Goal: Task Accomplishment & Management: Manage account settings

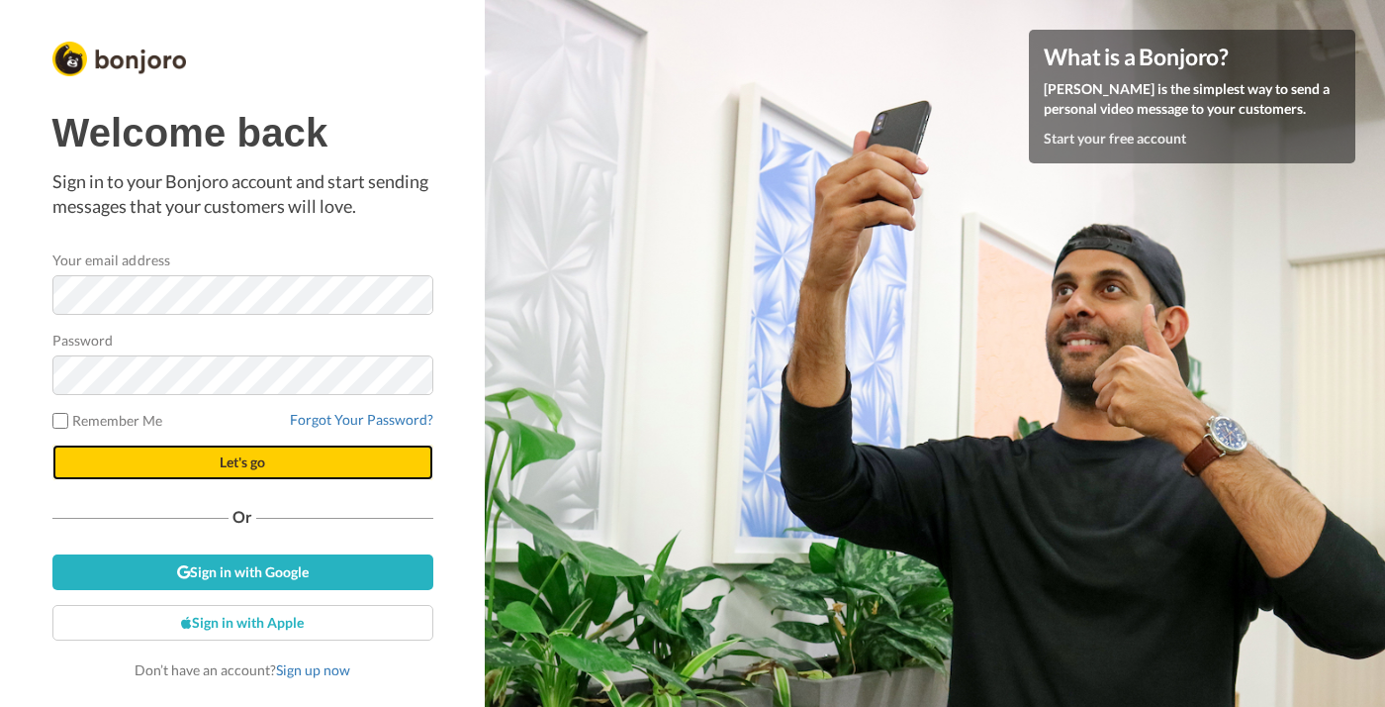
click at [278, 459] on button "Let's go" at bounding box center [242, 462] width 381 height 36
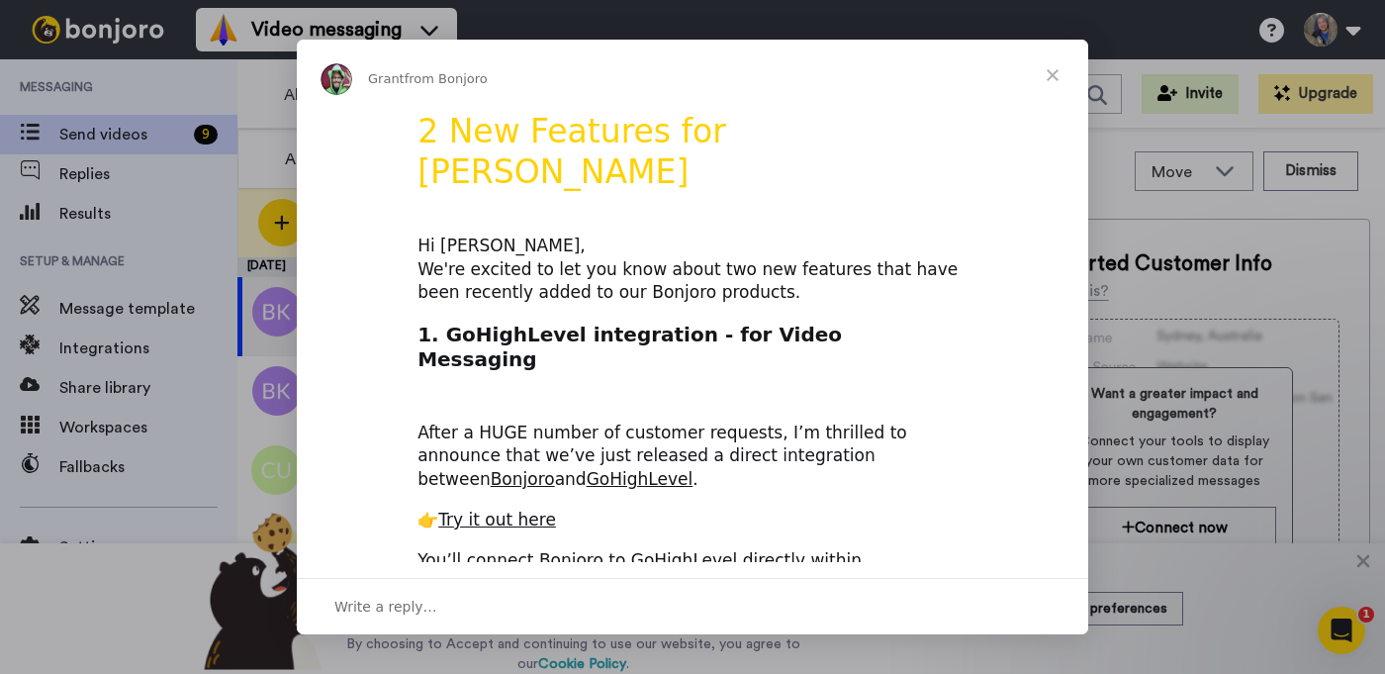
click at [1049, 68] on span "Close" at bounding box center [1052, 75] width 71 height 71
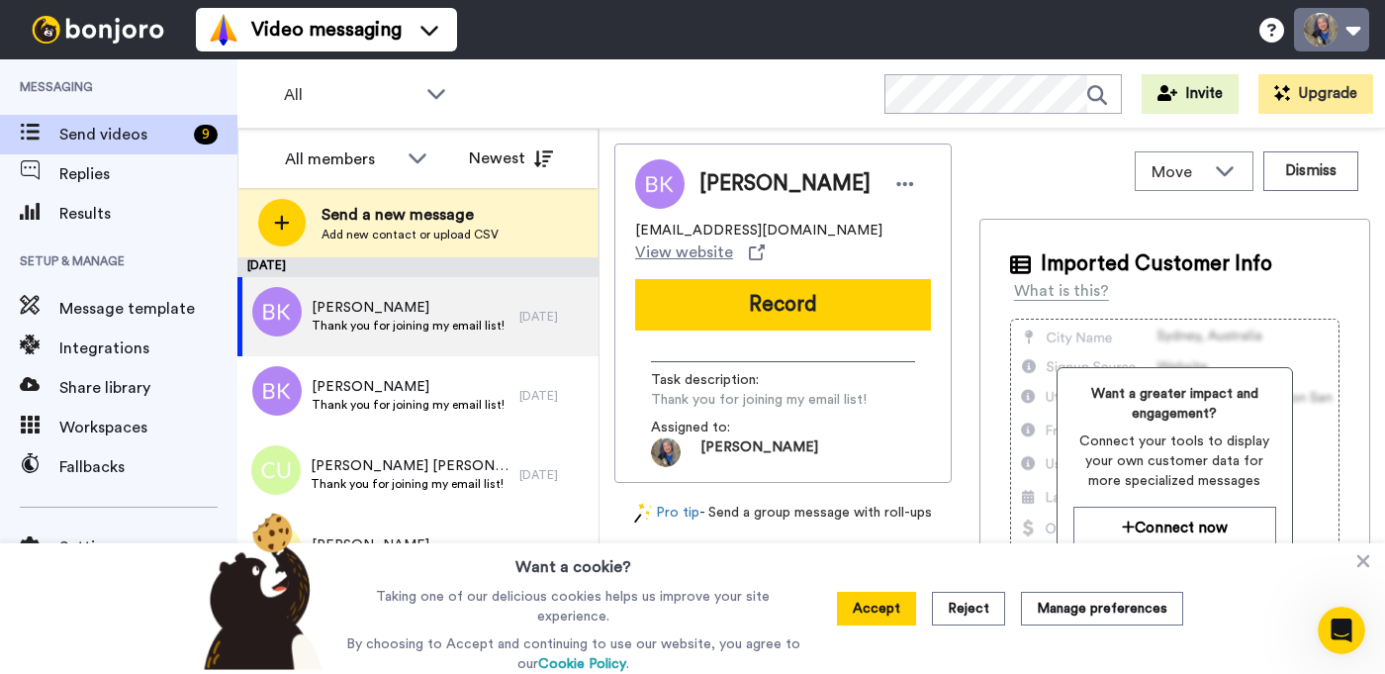
click at [1358, 30] on button at bounding box center [1331, 30] width 75 height 44
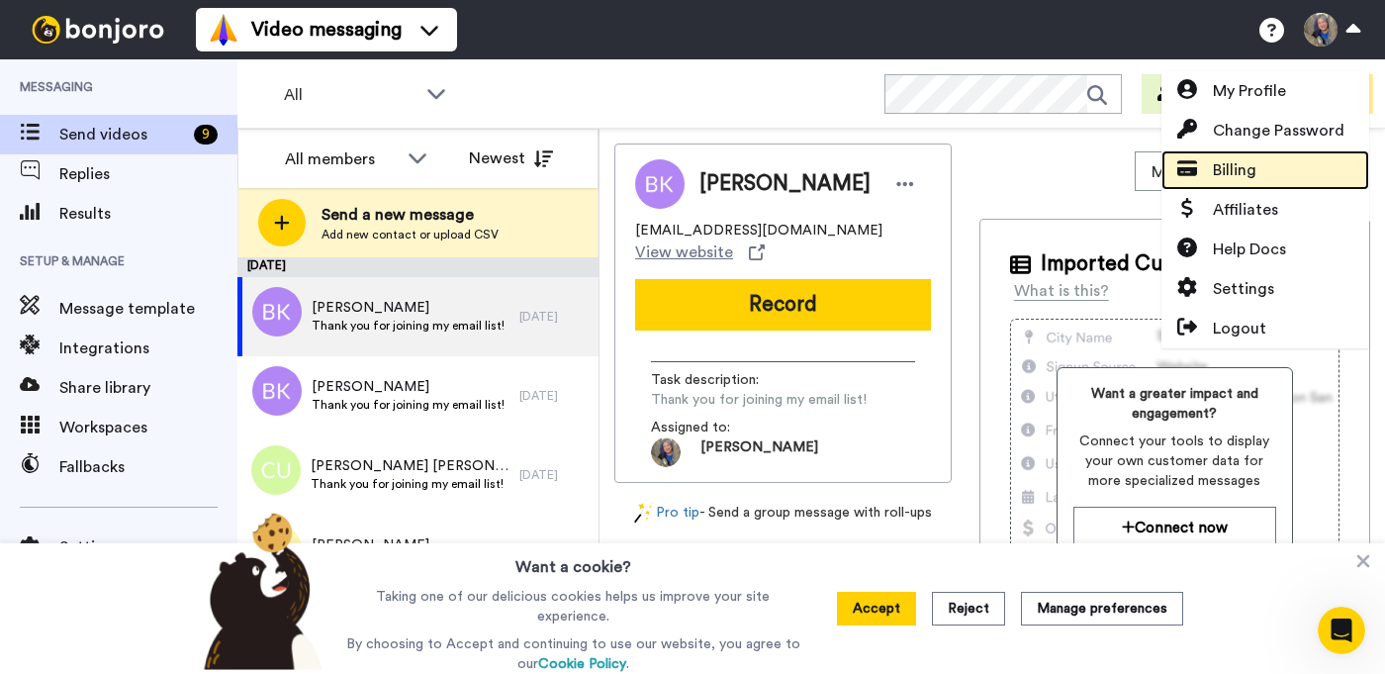
click at [1232, 169] on span "Billing" at bounding box center [1235, 170] width 44 height 24
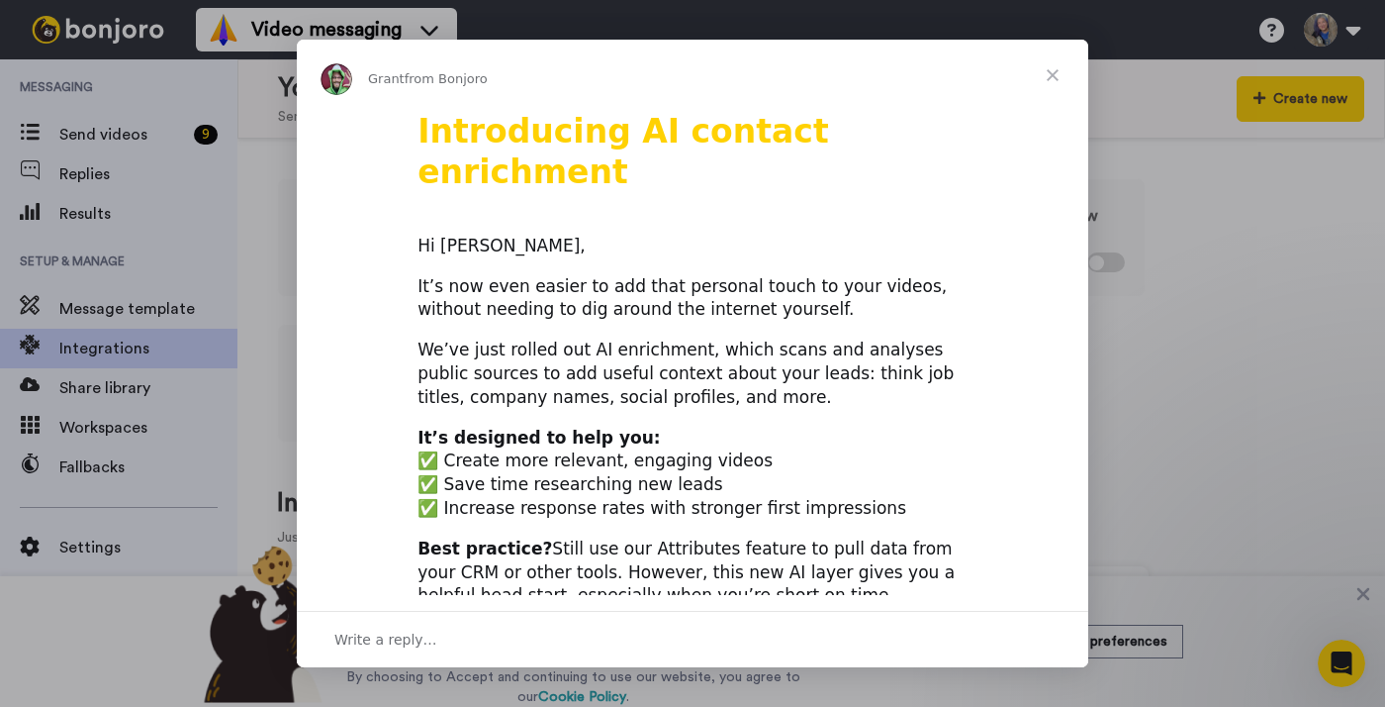
click at [1051, 76] on span "Close" at bounding box center [1052, 75] width 71 height 71
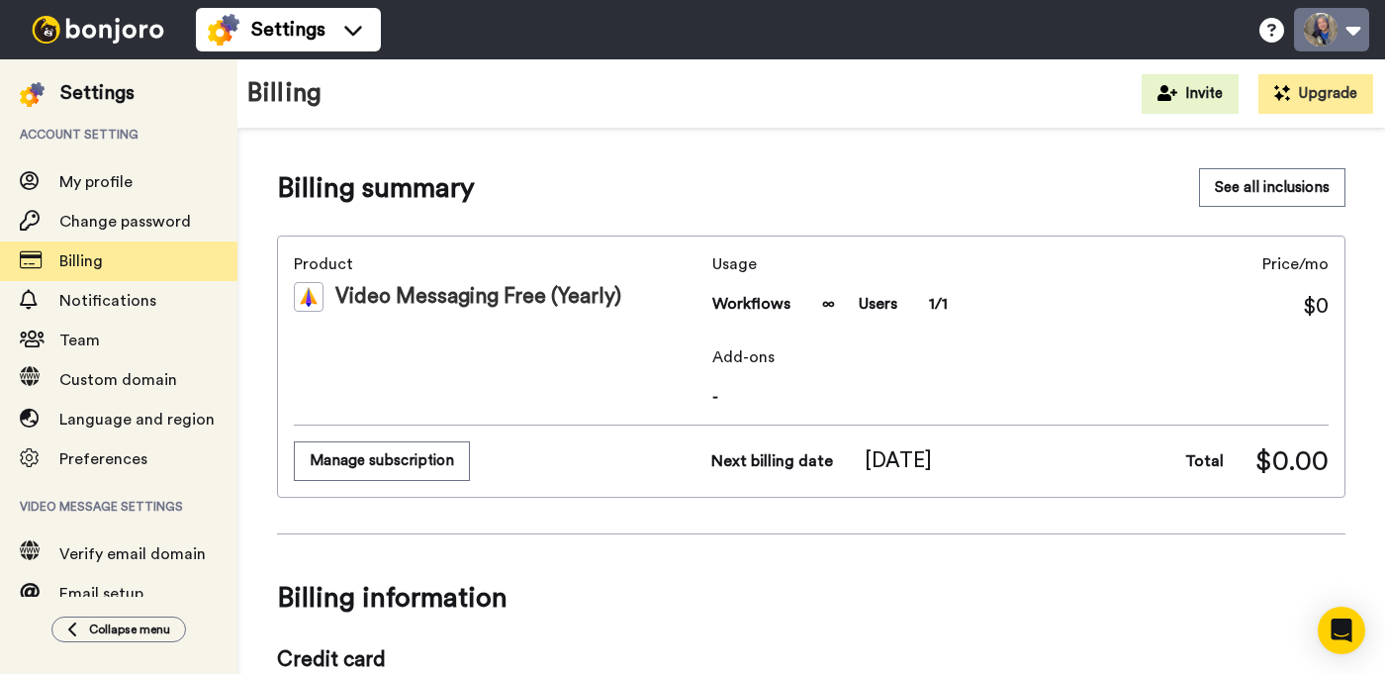
click at [1347, 29] on button at bounding box center [1331, 30] width 75 height 44
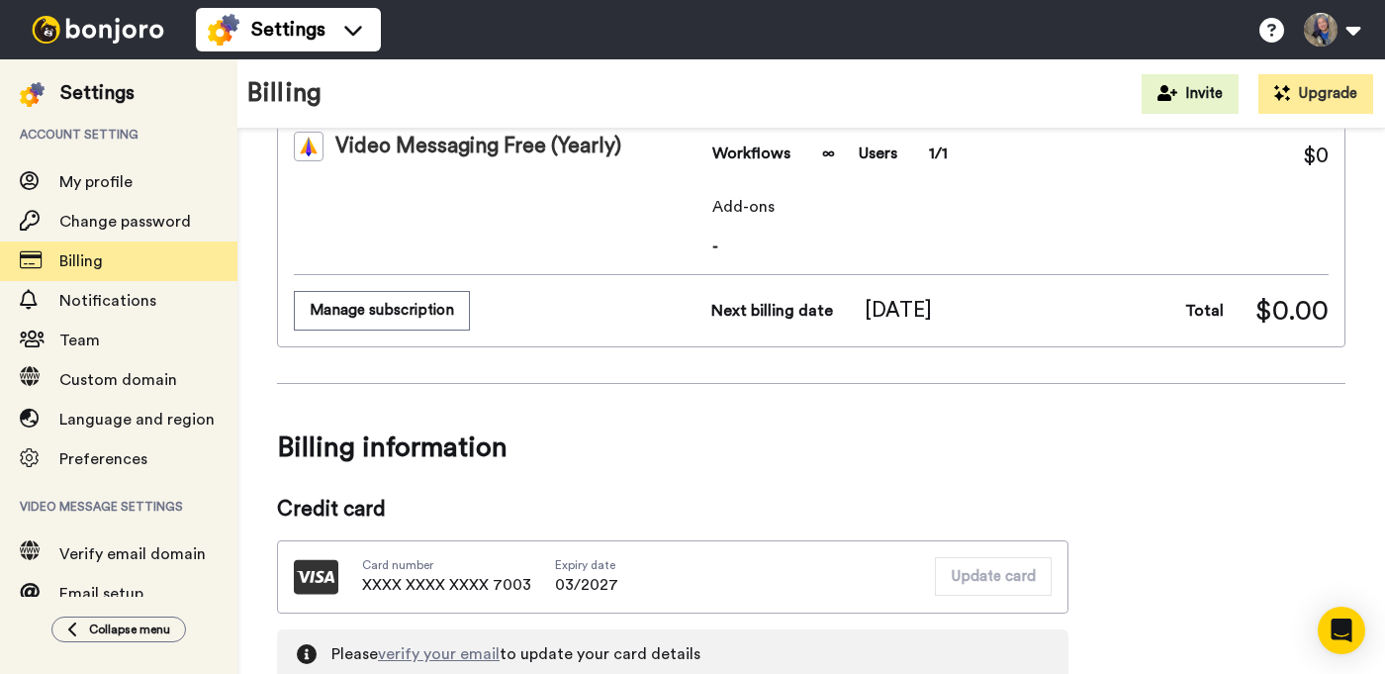
scroll to position [149, 0]
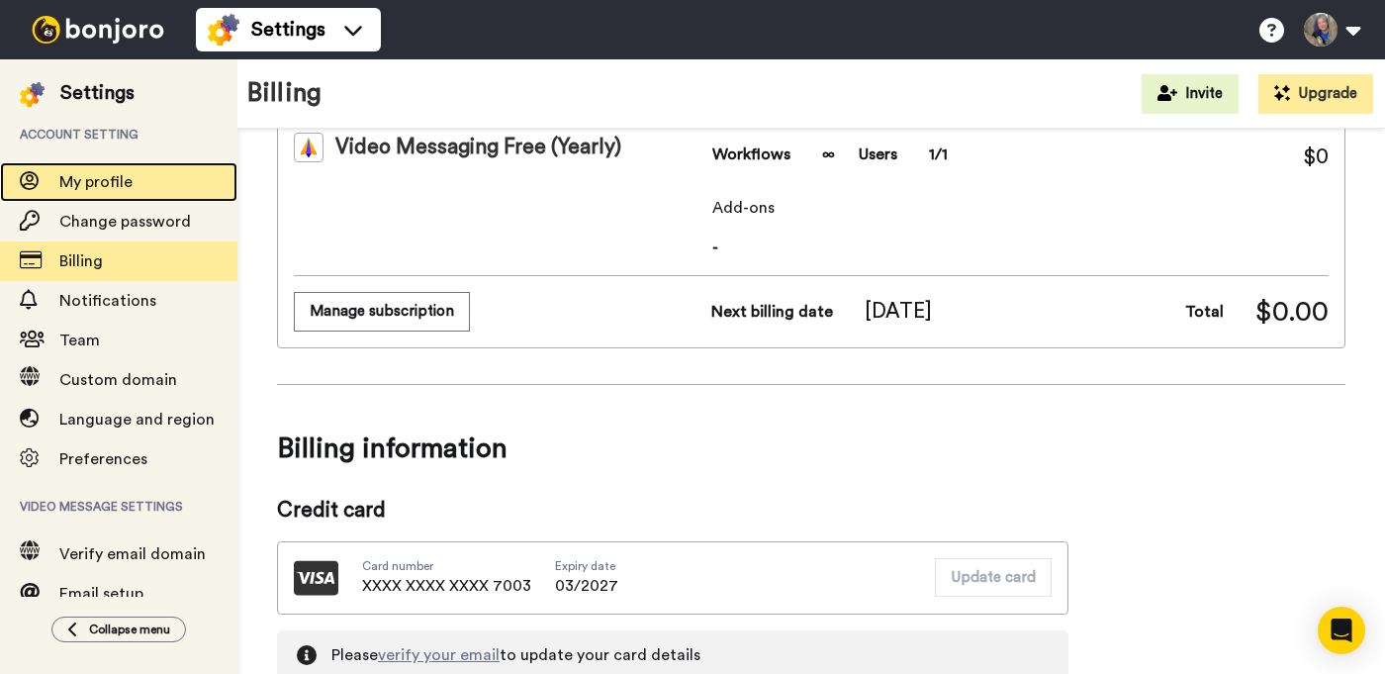
click at [148, 181] on span "My profile" at bounding box center [148, 182] width 178 height 24
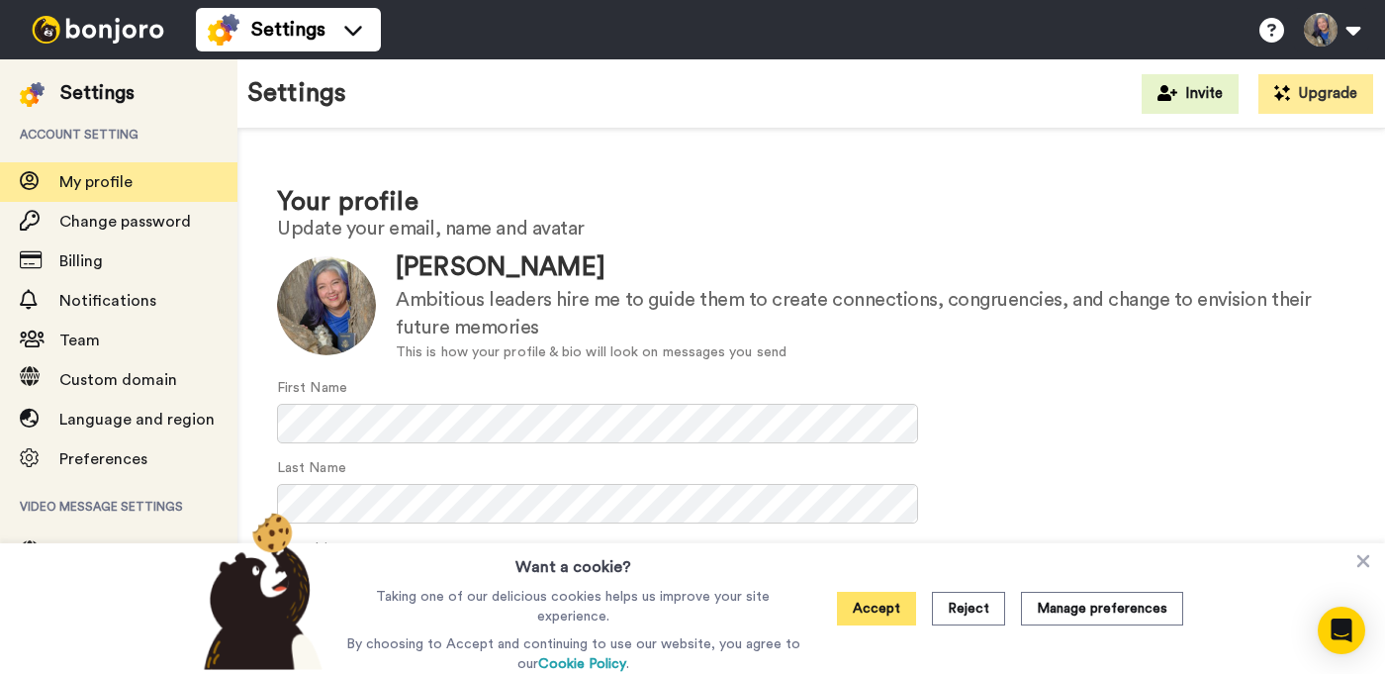
click at [869, 615] on button "Accept" at bounding box center [876, 609] width 79 height 34
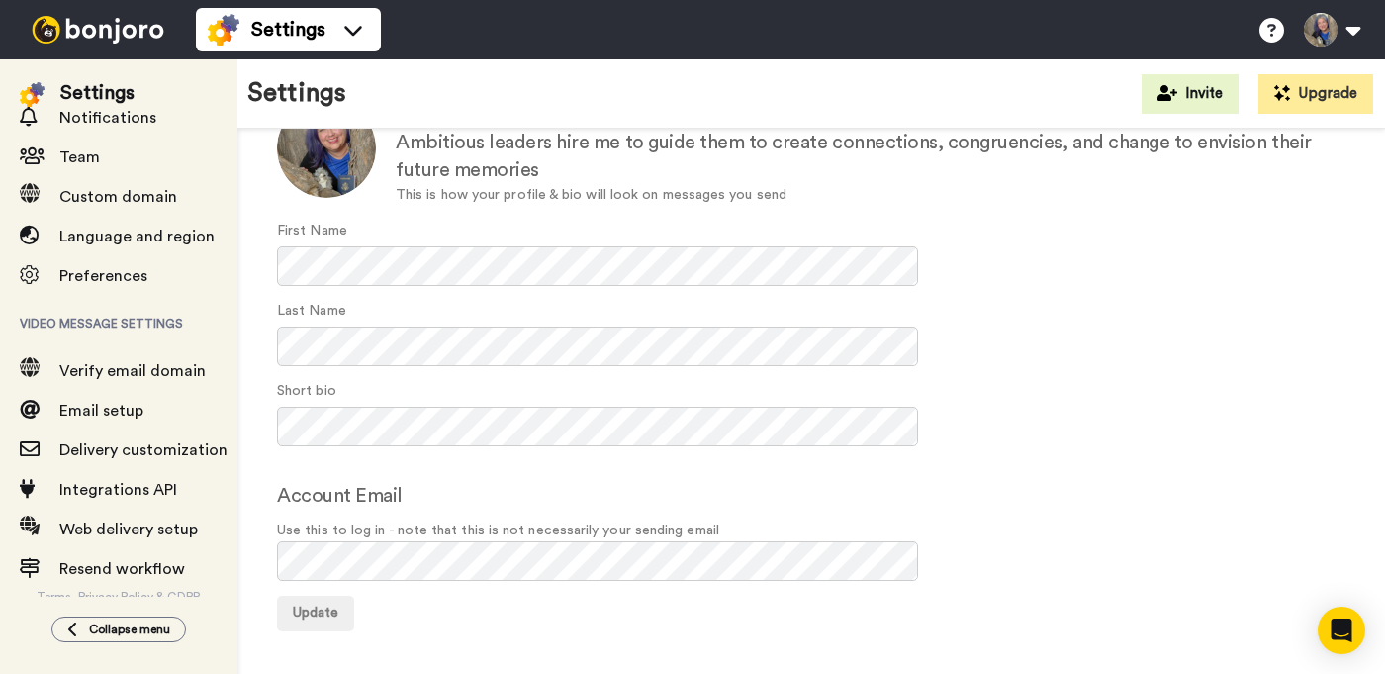
scroll to position [191, 0]
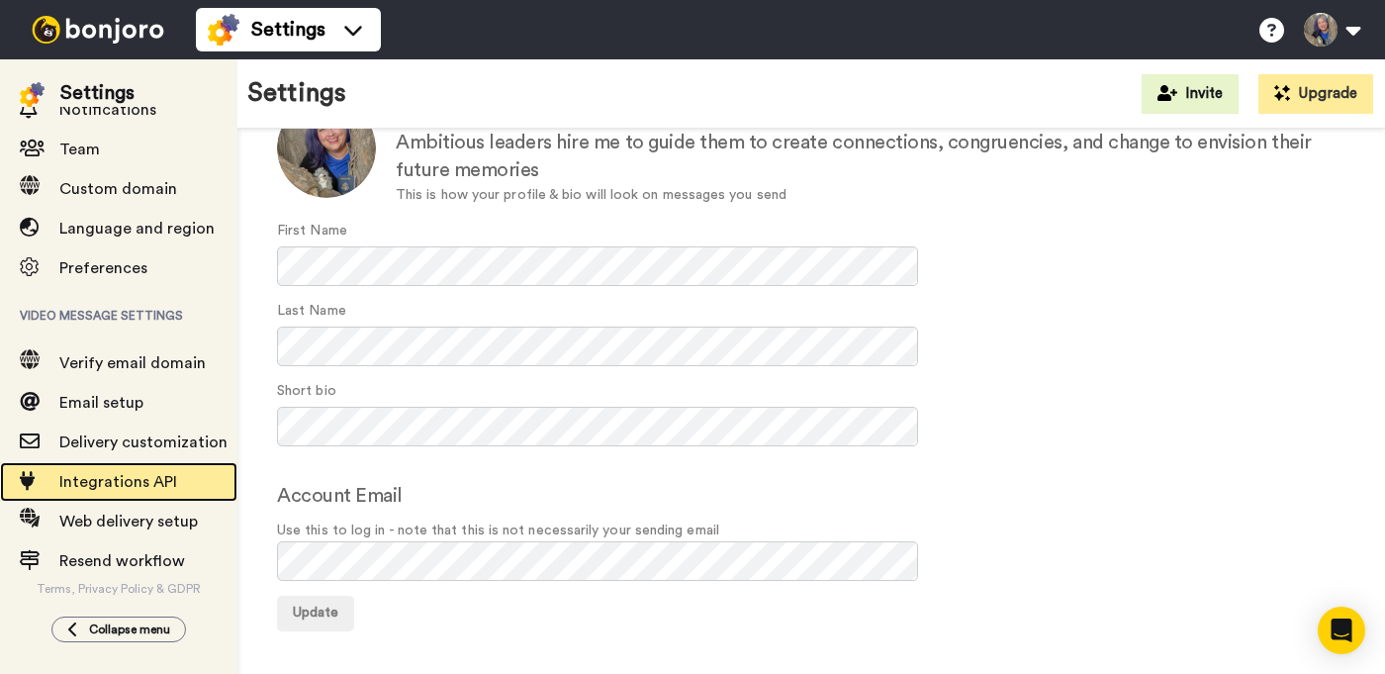
click at [180, 489] on span "Integrations API" at bounding box center [148, 482] width 178 height 24
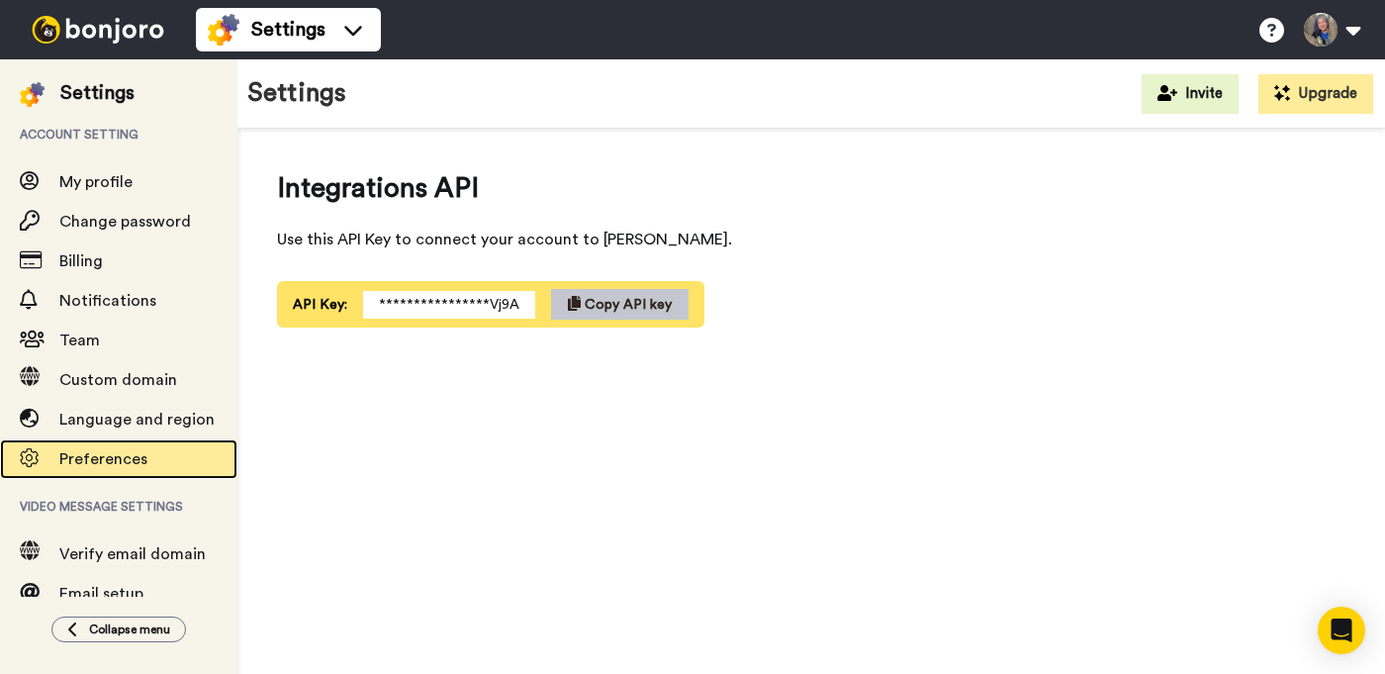
click at [143, 447] on span "Preferences" at bounding box center [148, 459] width 178 height 24
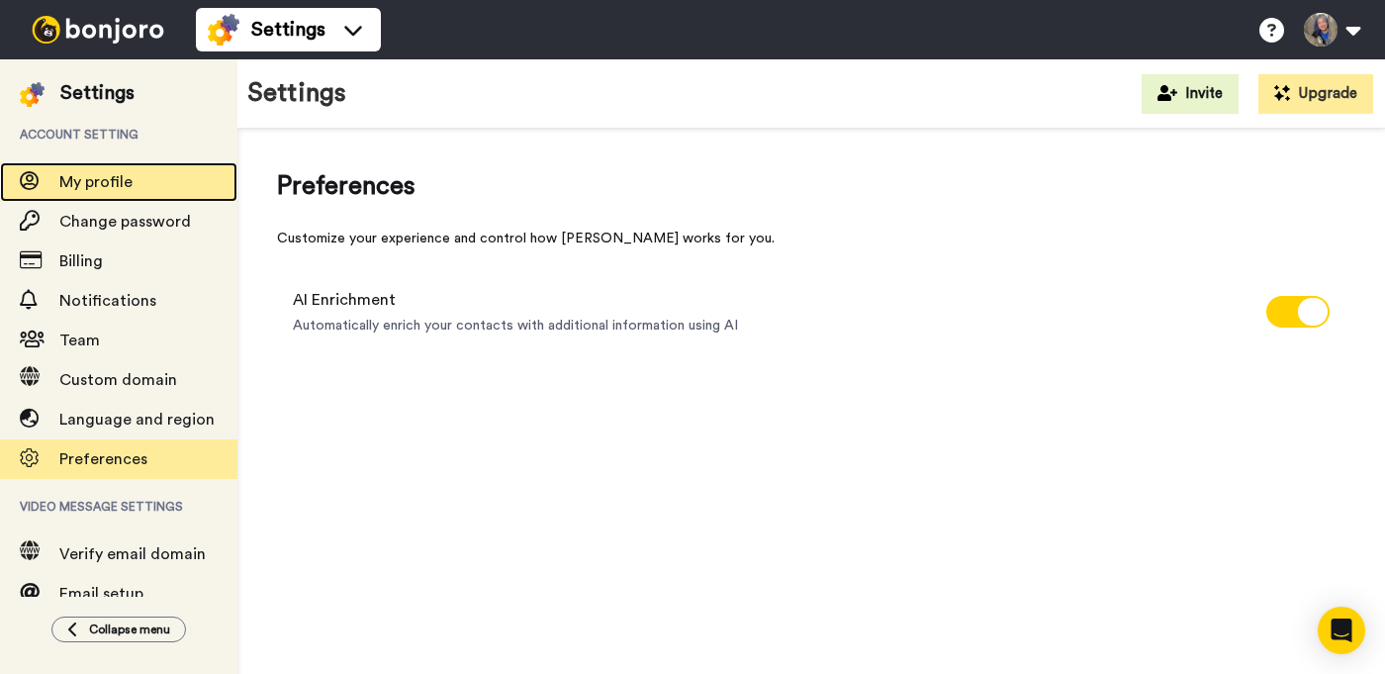
click at [165, 185] on span "My profile" at bounding box center [148, 182] width 178 height 24
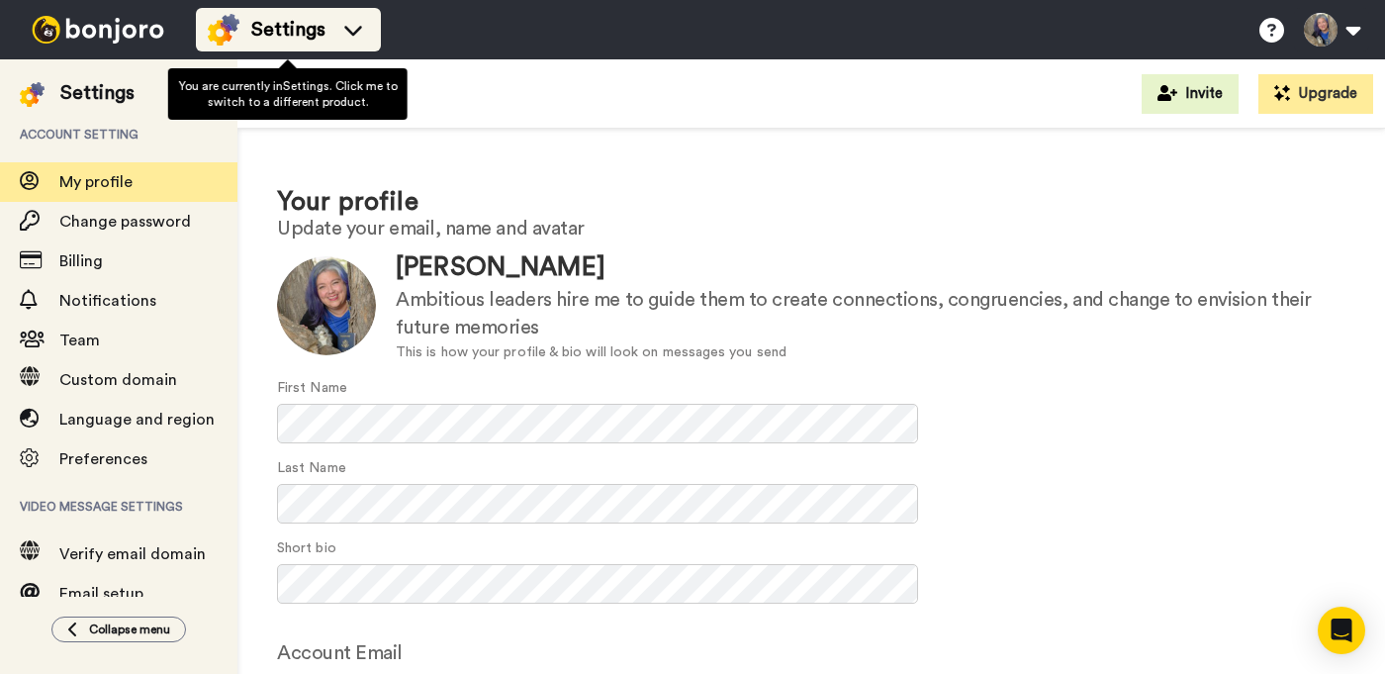
click at [367, 23] on icon at bounding box center [353, 30] width 32 height 20
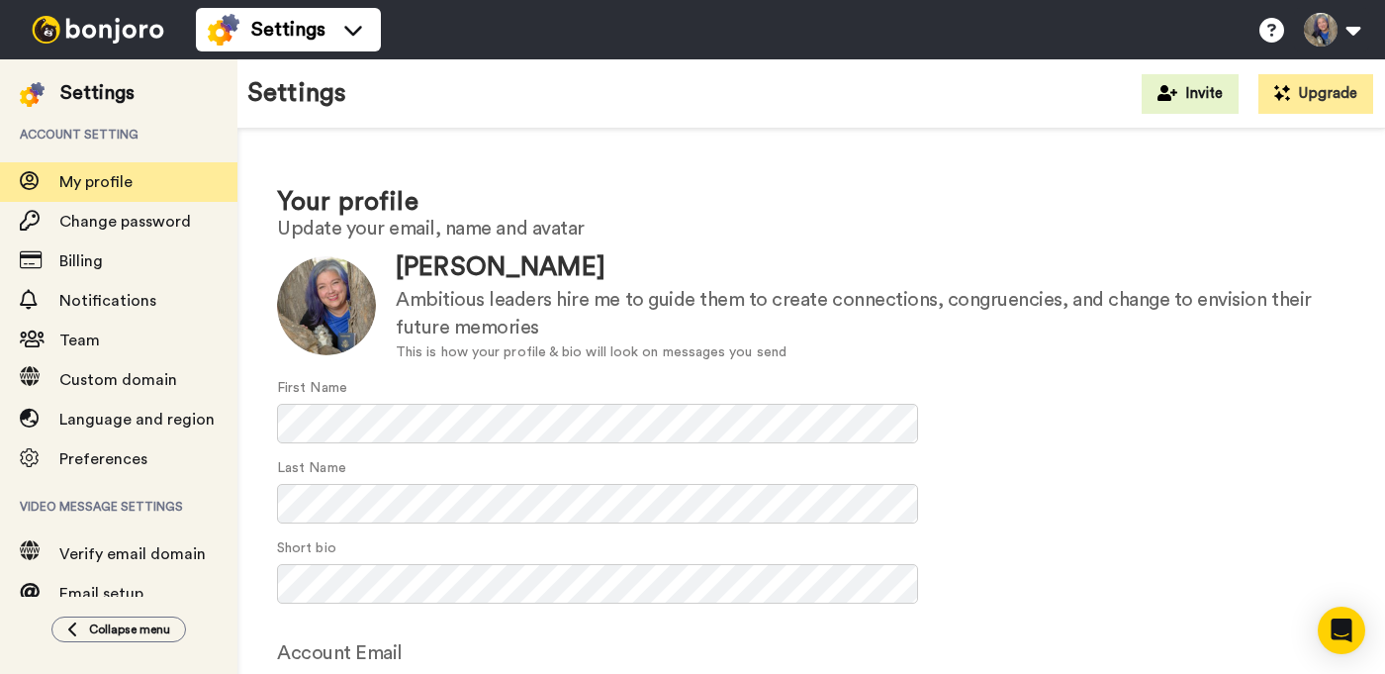
click at [687, 215] on h1 "Your profile" at bounding box center [811, 202] width 1069 height 29
click at [163, 388] on span "Custom domain" at bounding box center [118, 380] width 118 height 16
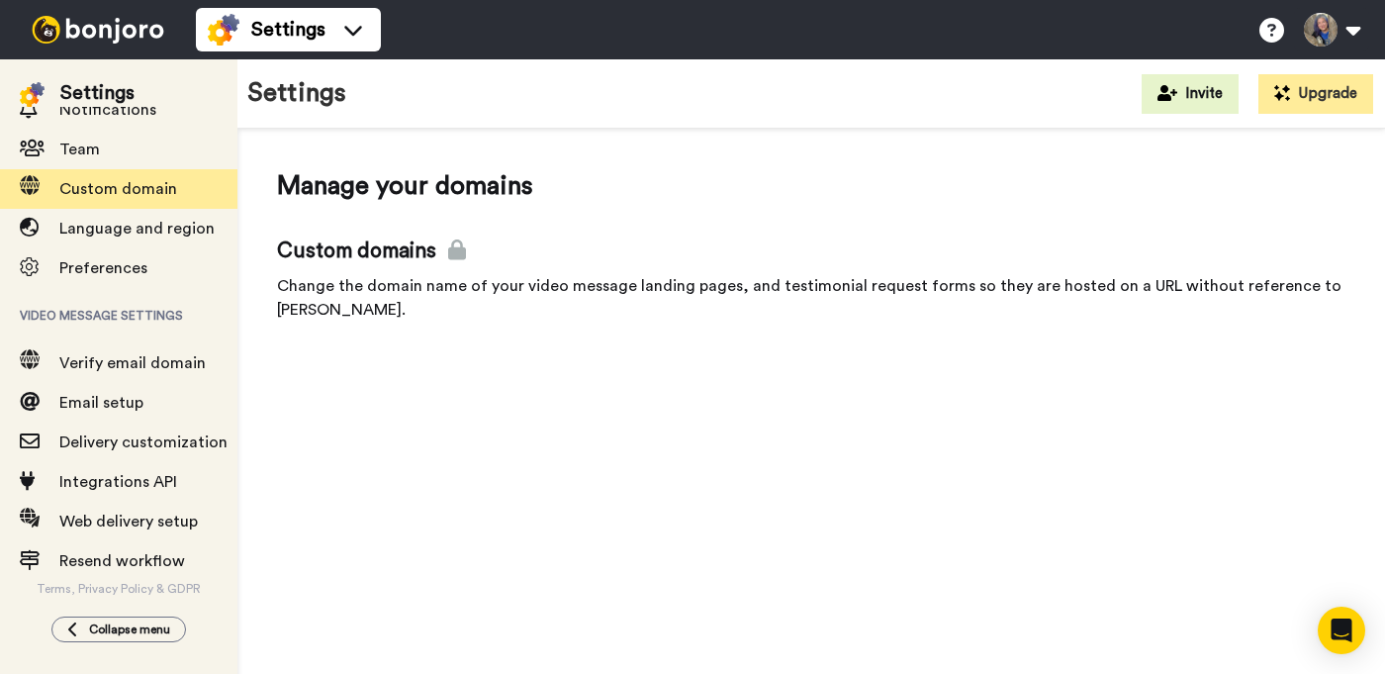
scroll to position [190, 0]
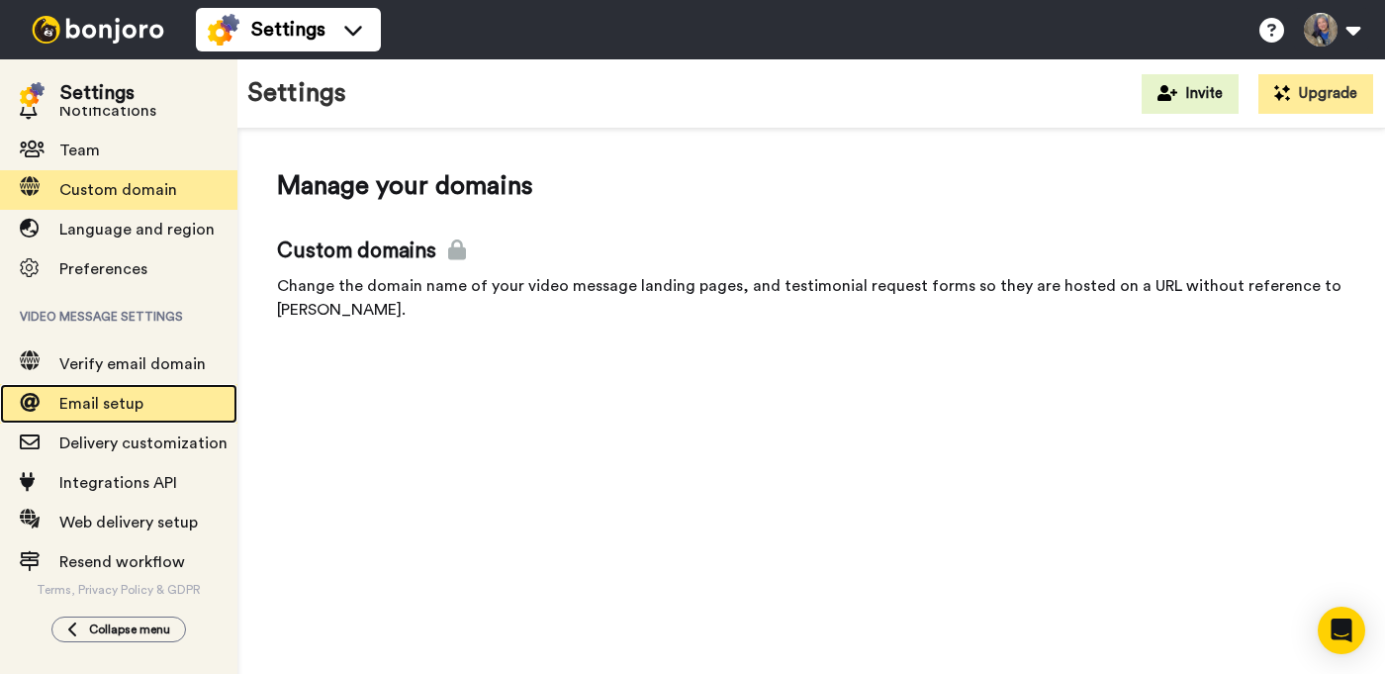
click at [170, 403] on span "Email setup" at bounding box center [148, 404] width 178 height 24
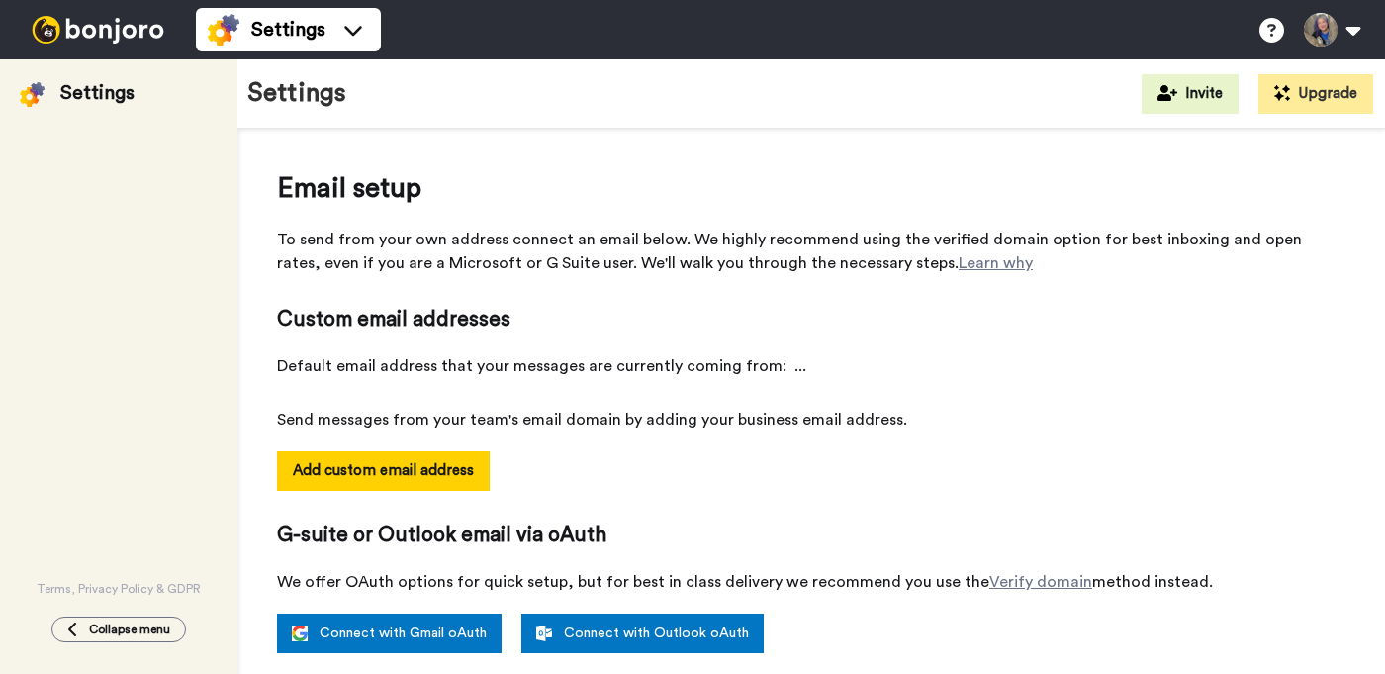
select select "38931"
select select "38320"
